Goal: Task Accomplishment & Management: Manage account settings

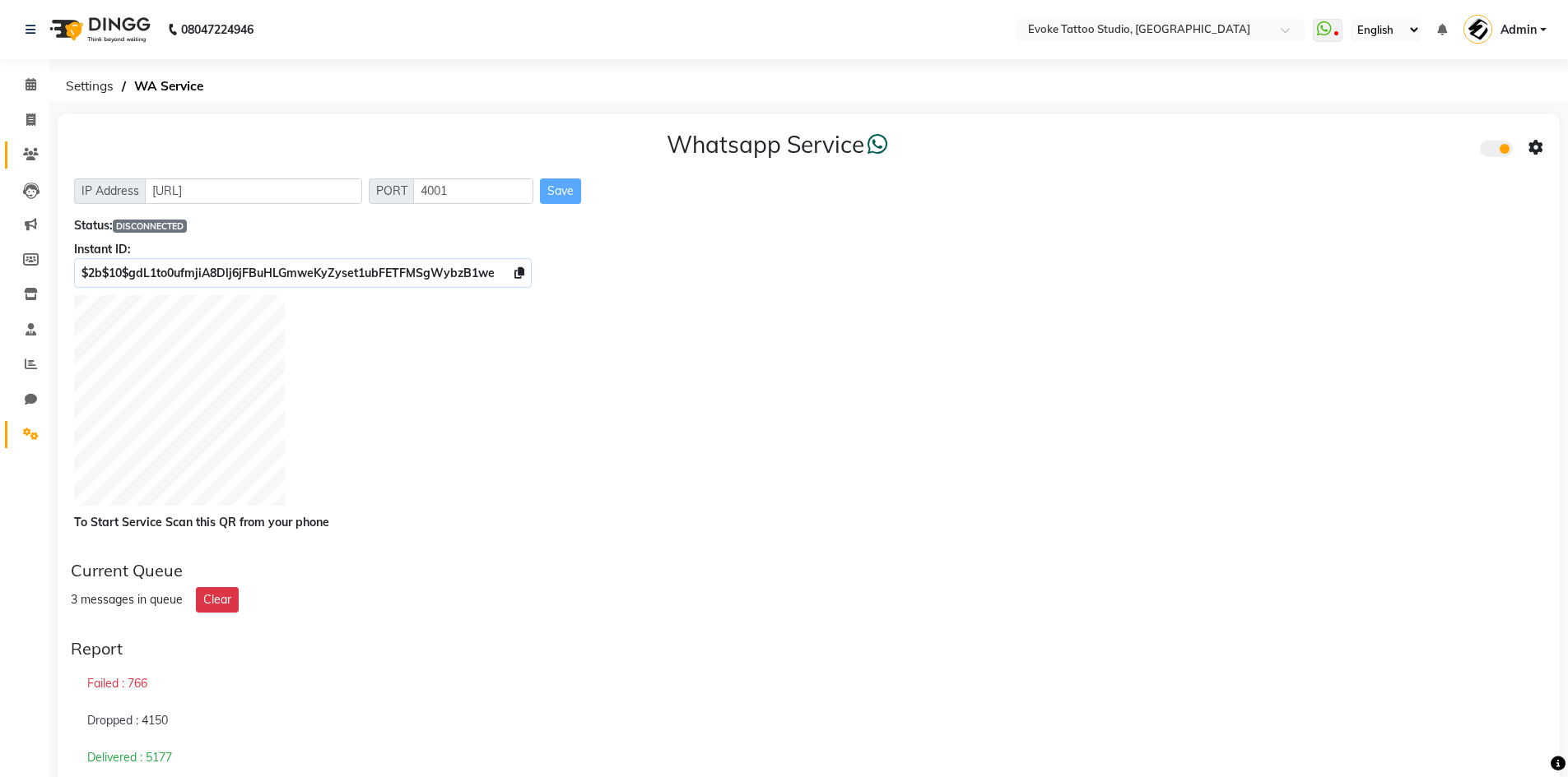
click at [32, 166] on link "Clients" at bounding box center [24, 155] width 39 height 27
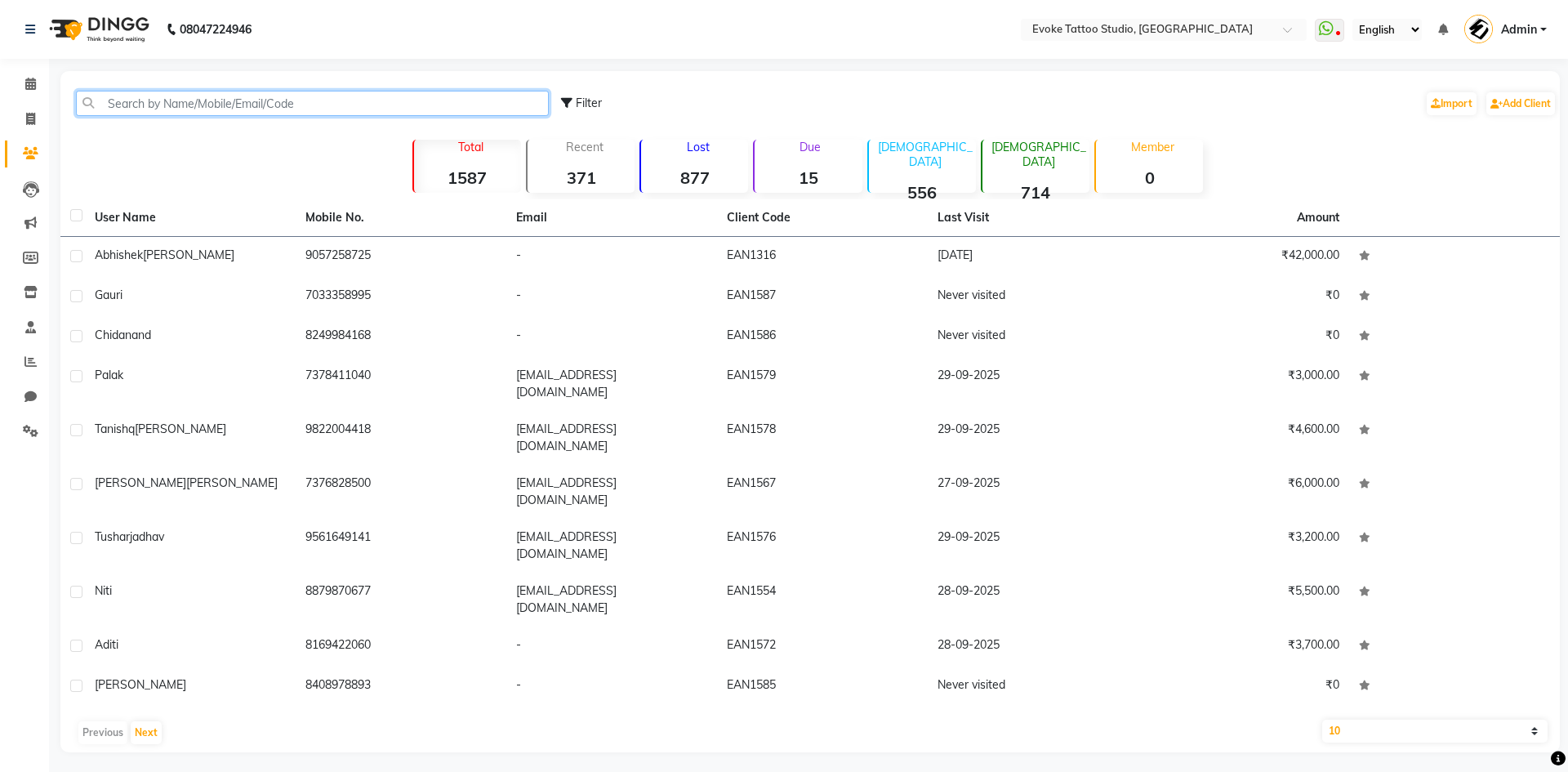
click at [199, 100] on input "text" at bounding box center [312, 103] width 473 height 25
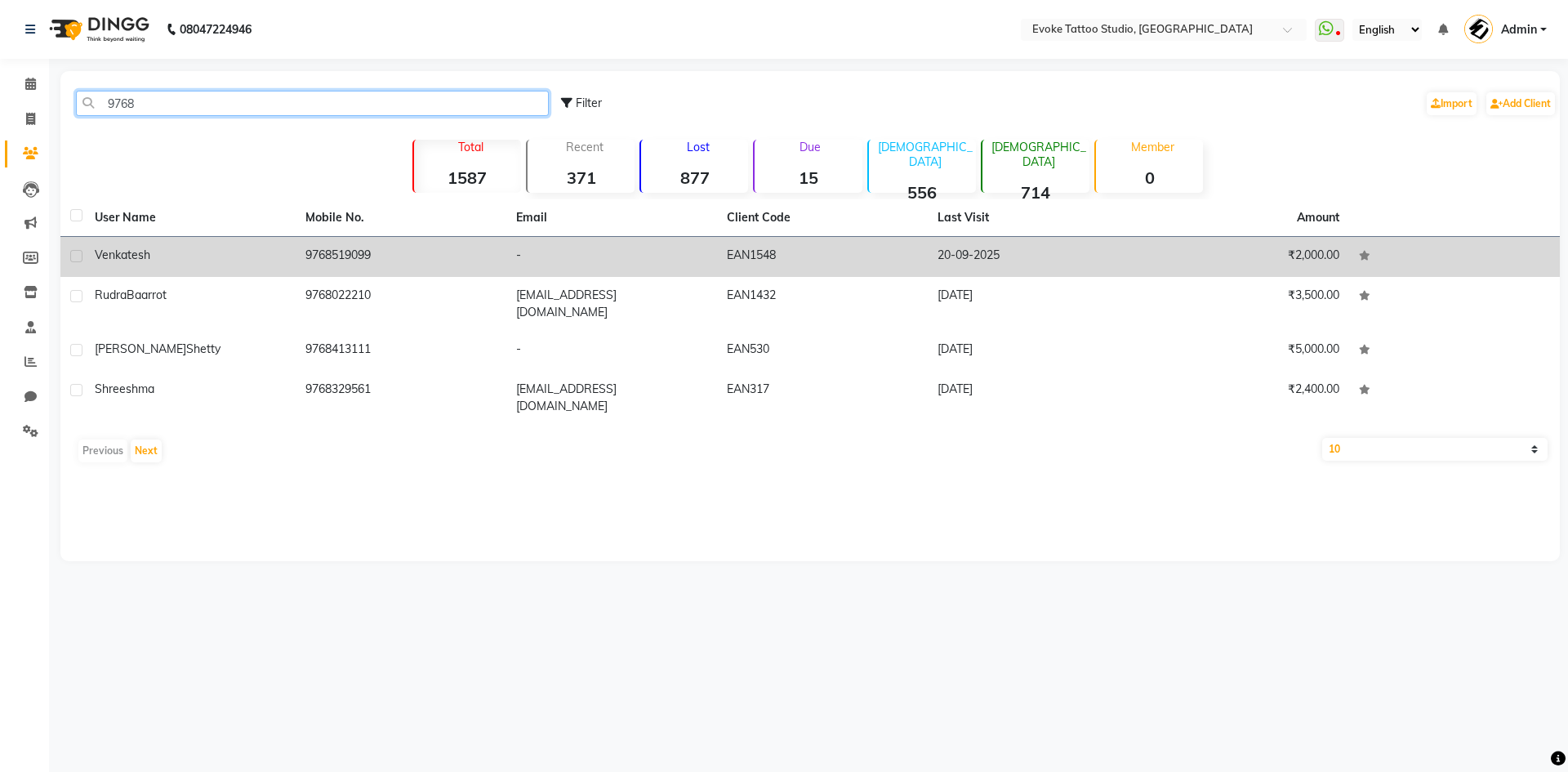
type input "9768"
click at [306, 256] on td "9768519099" at bounding box center [401, 256] width 211 height 40
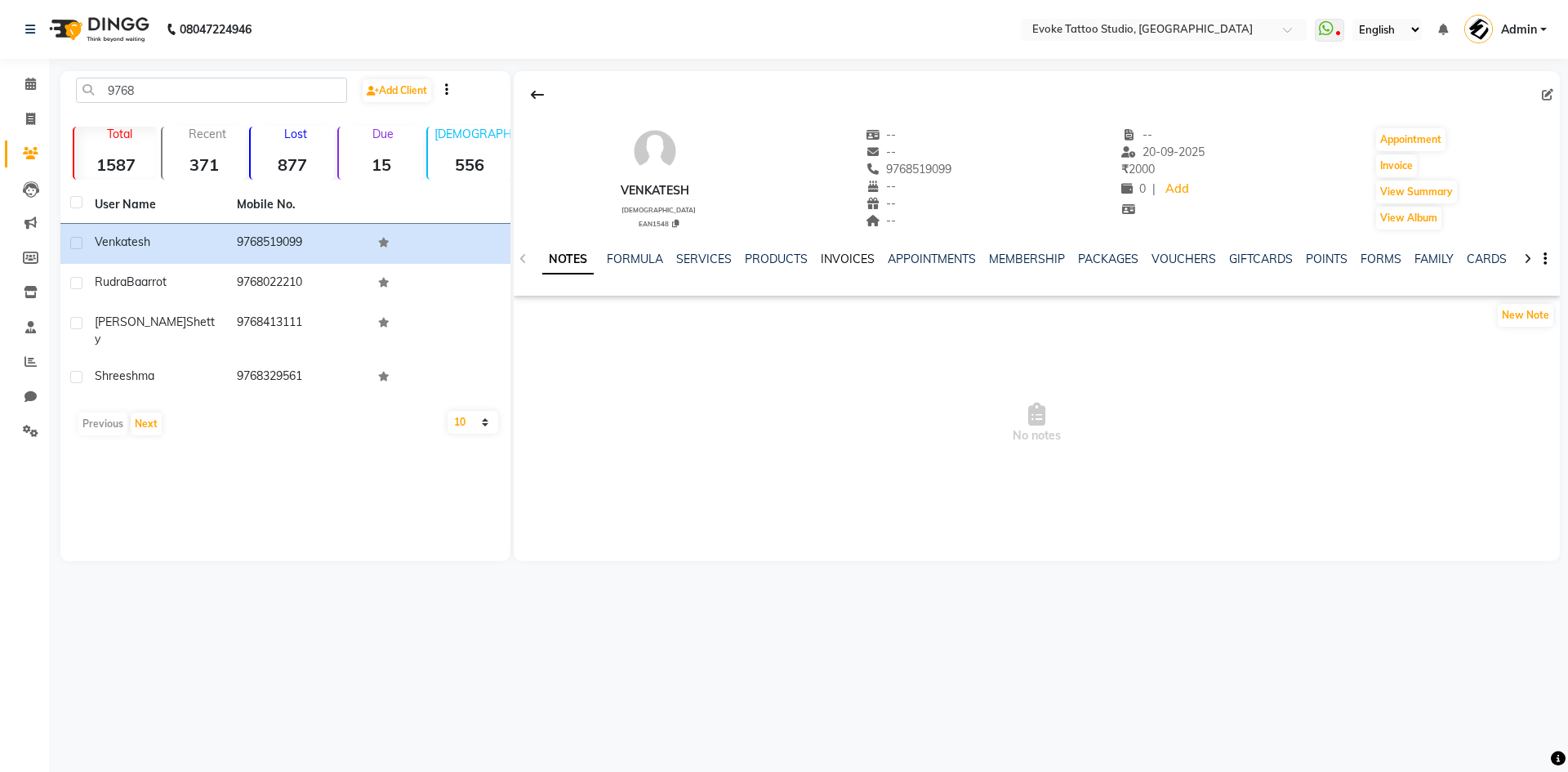
click at [855, 257] on link "INVOICES" at bounding box center [847, 259] width 54 height 15
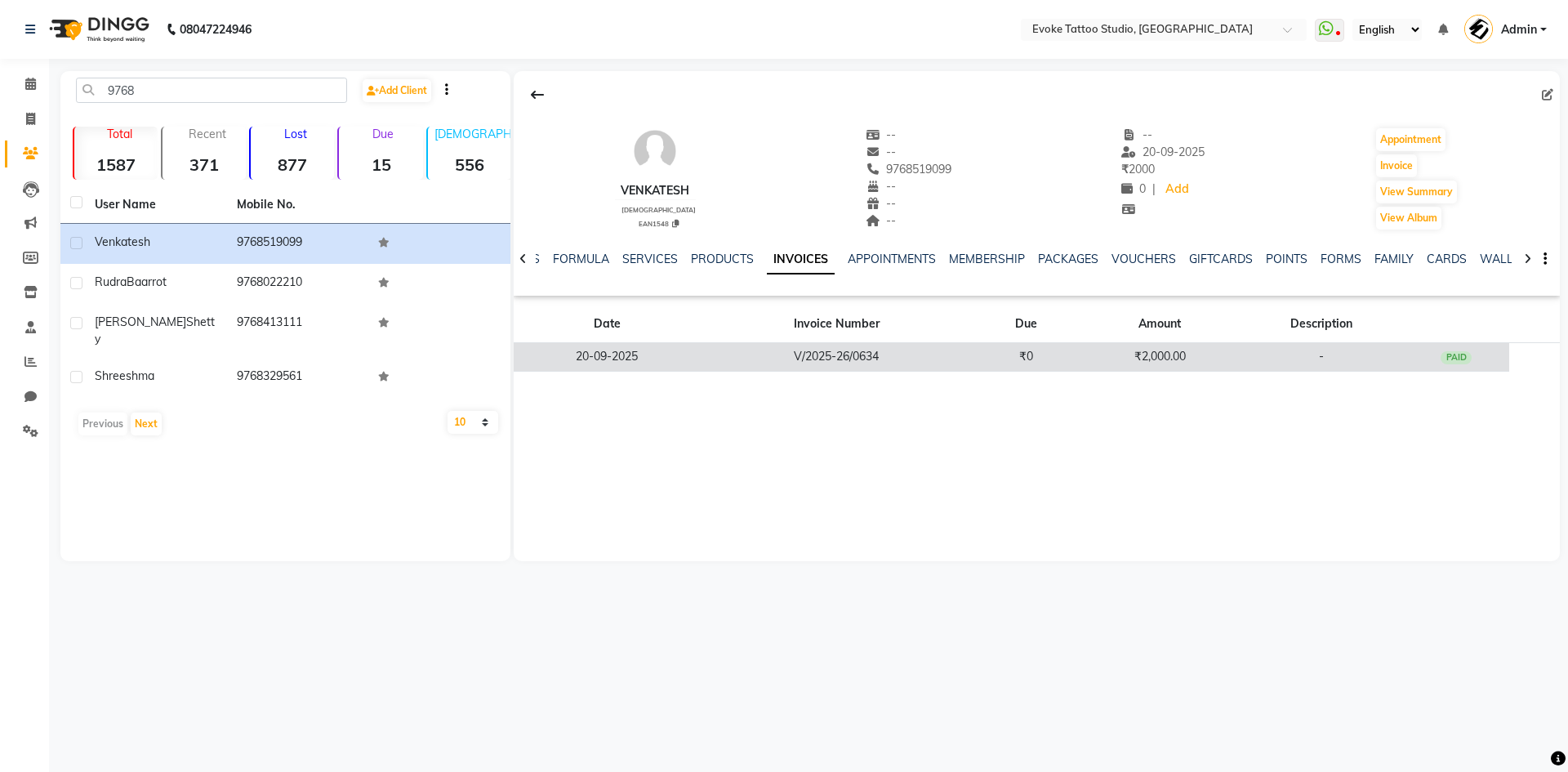
click at [1094, 351] on td "₹2,000.00" at bounding box center [1159, 357] width 160 height 29
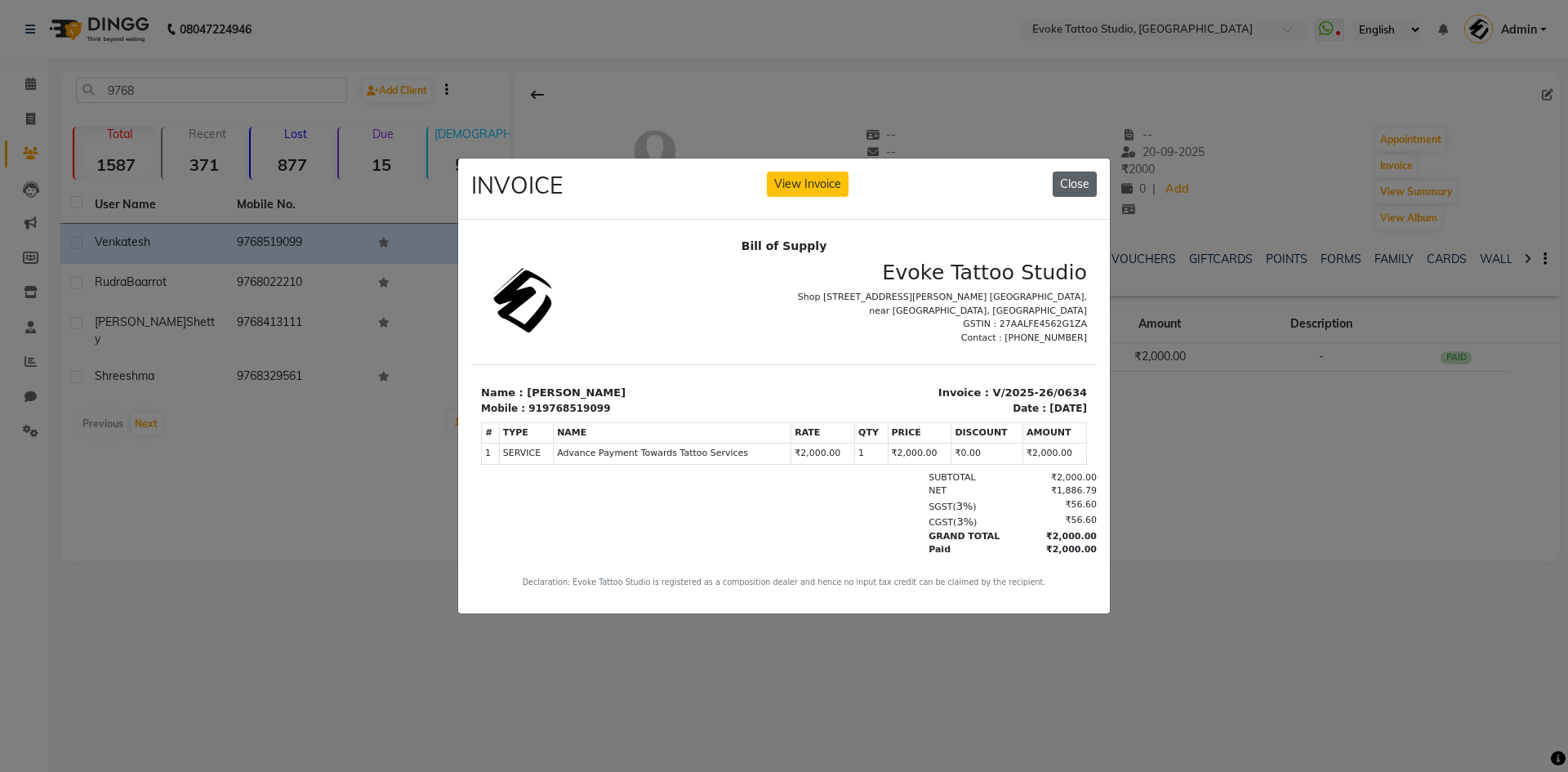
click at [1088, 174] on button "Close" at bounding box center [1075, 183] width 44 height 25
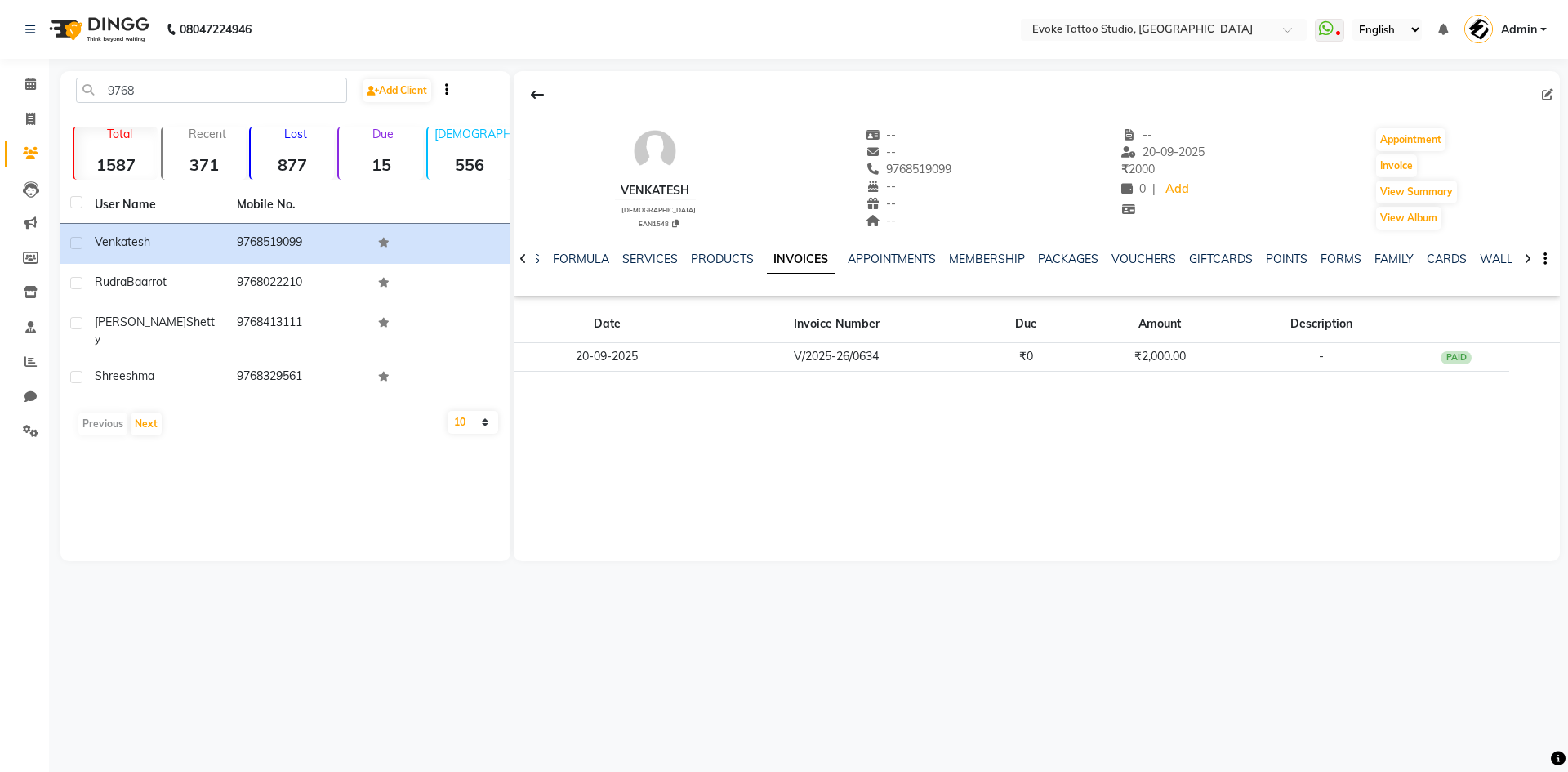
drag, startPoint x: 849, startPoint y: 466, endPoint x: 791, endPoint y: 470, distance: 58.1
click at [849, 466] on div "Venkatesh [DEMOGRAPHIC_DATA] EAN1548 -- -- 9768519099 -- -- -- -- [DATE] ₹ 2000…" at bounding box center [1036, 317] width 1046 height 491
